Goal: Find specific page/section: Find specific page/section

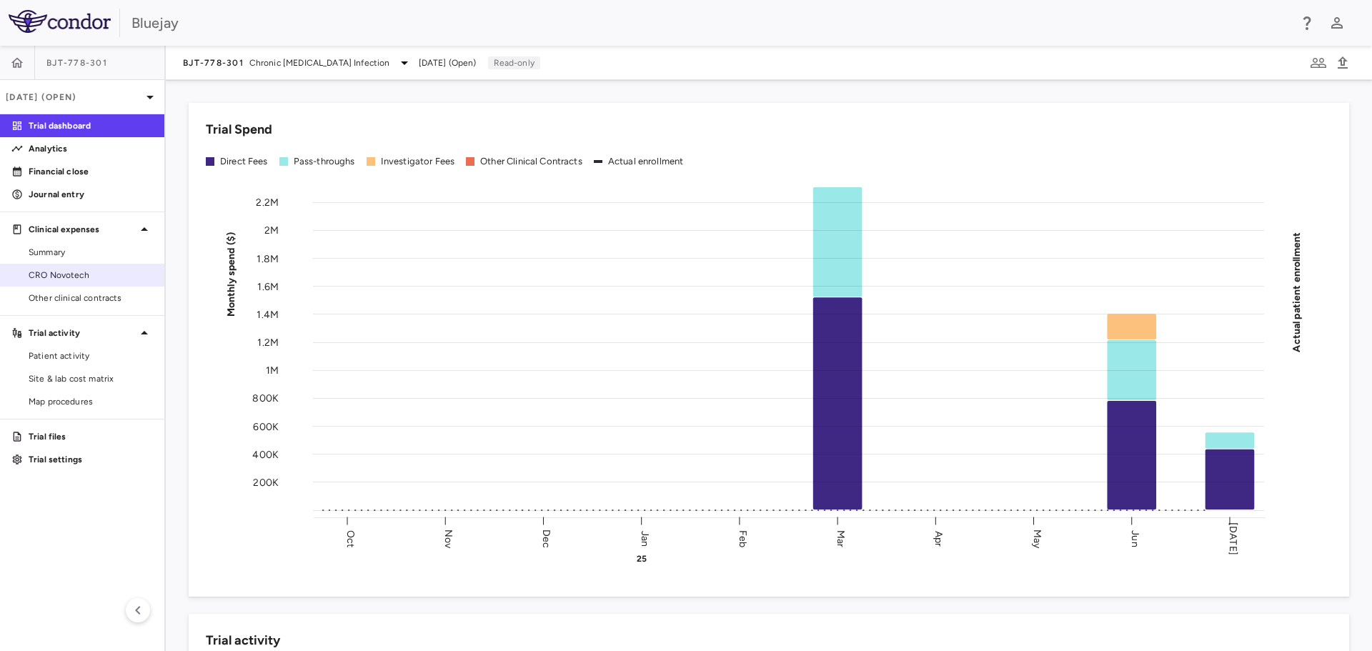
click at [99, 277] on span "CRO Novotech" at bounding box center [91, 275] width 124 height 13
